Goal: Find specific page/section: Find specific page/section

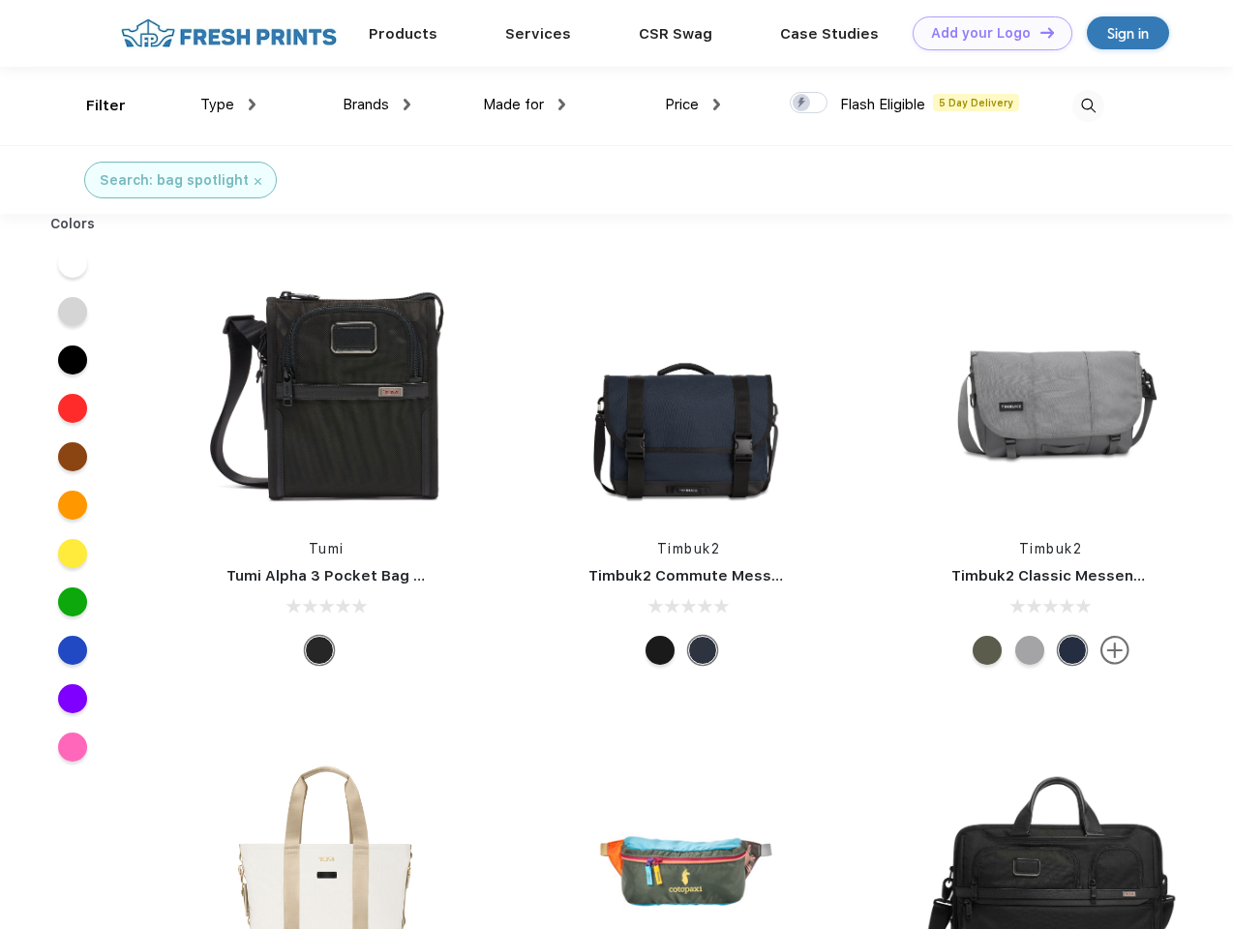
click at [985, 33] on link "Add your Logo Design Tool" at bounding box center [992, 33] width 160 height 34
click at [0, 0] on div "Design Tool" at bounding box center [0, 0] width 0 height 0
click at [1038, 32] on link "Add your Logo Design Tool" at bounding box center [992, 33] width 160 height 34
click at [93, 105] on div "Filter" at bounding box center [106, 106] width 40 height 22
click at [228, 105] on span "Type" at bounding box center [217, 104] width 34 height 17
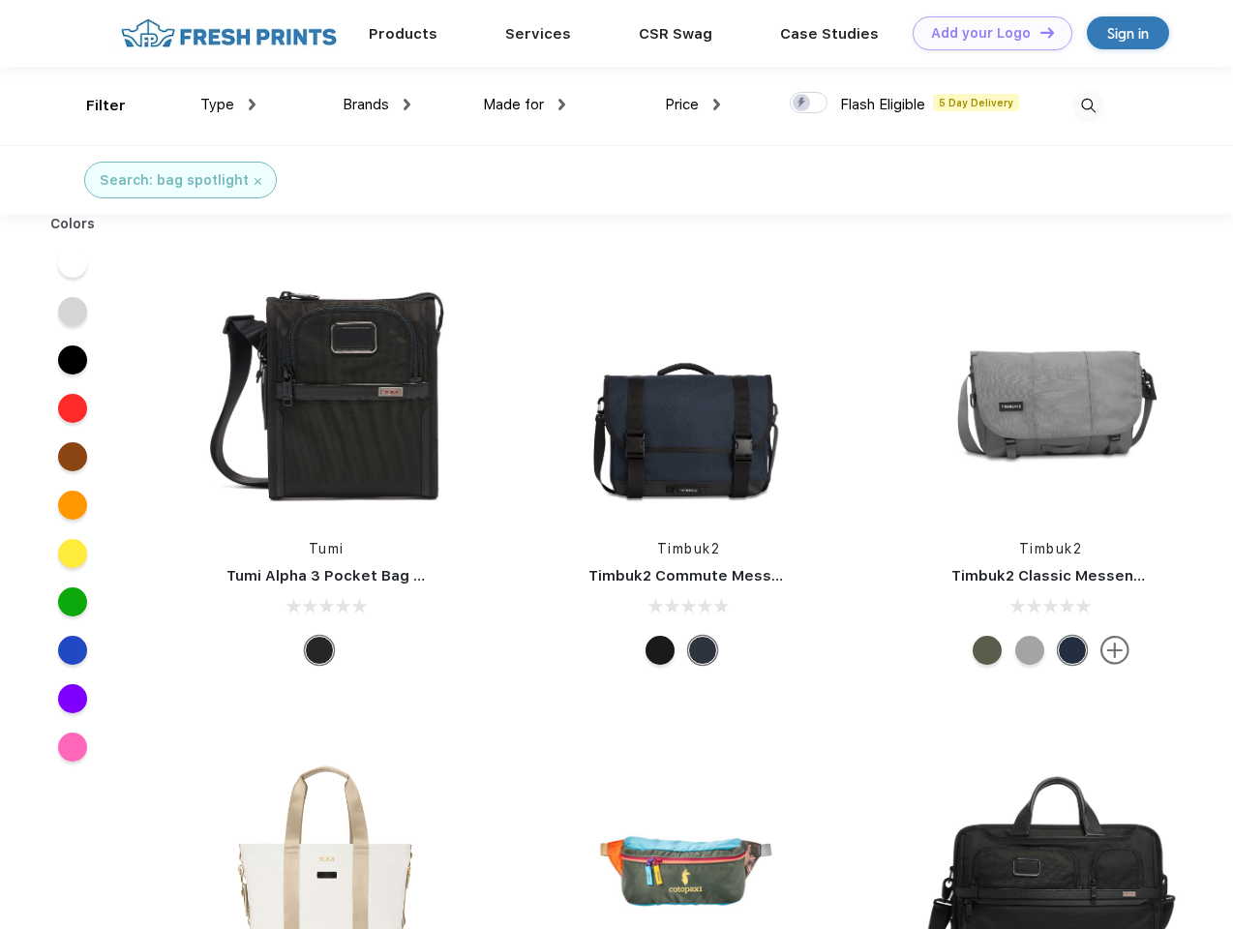
click at [376, 105] on span "Brands" at bounding box center [366, 104] width 46 height 17
click at [524, 105] on span "Made for" at bounding box center [513, 104] width 61 height 17
click at [693, 105] on span "Price" at bounding box center [682, 104] width 34 height 17
click at [809, 104] on div at bounding box center [809, 102] width 38 height 21
click at [802, 104] on input "checkbox" at bounding box center [796, 97] width 13 height 13
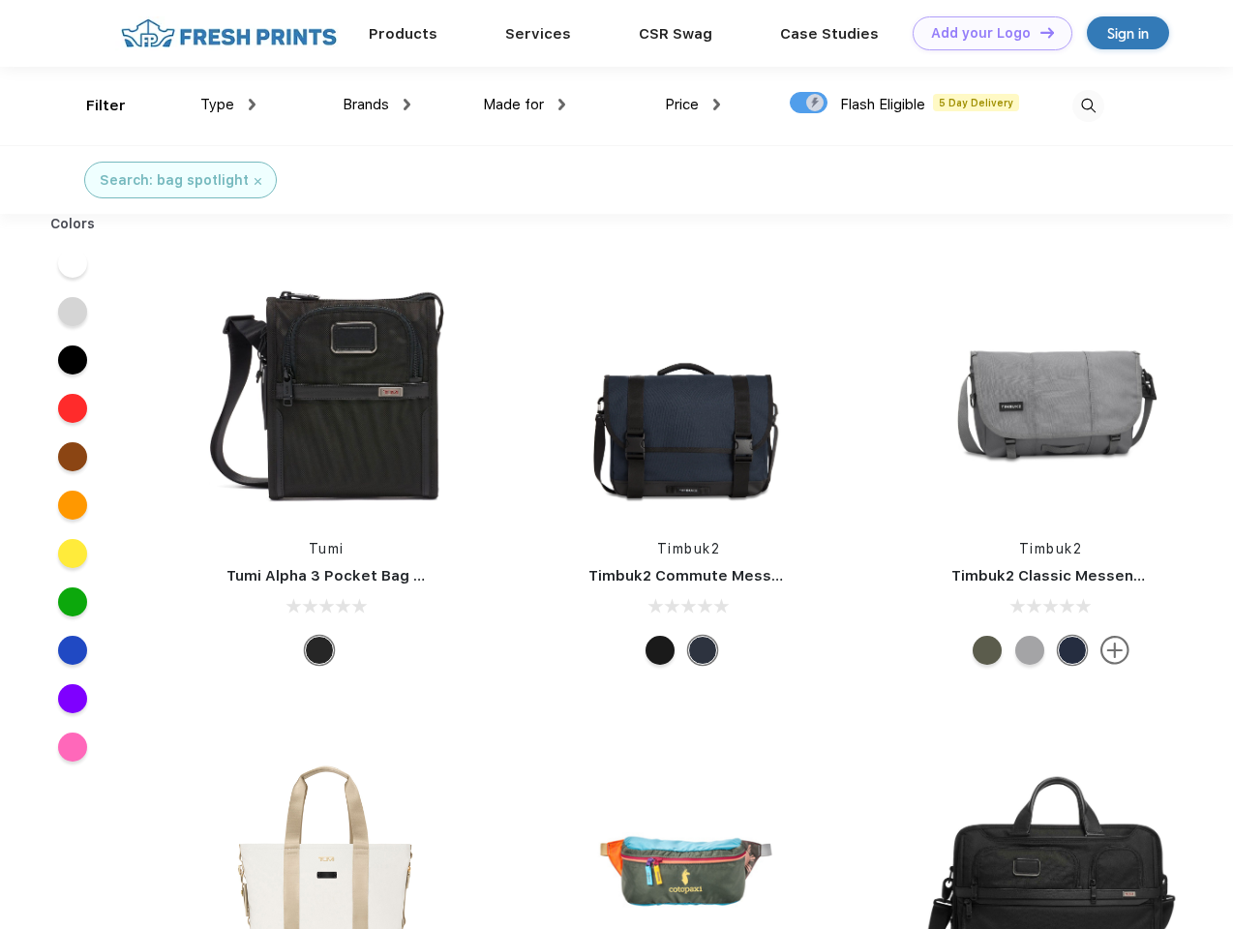
click at [1088, 105] on img at bounding box center [1088, 106] width 32 height 32
